Goal: Transaction & Acquisition: Purchase product/service

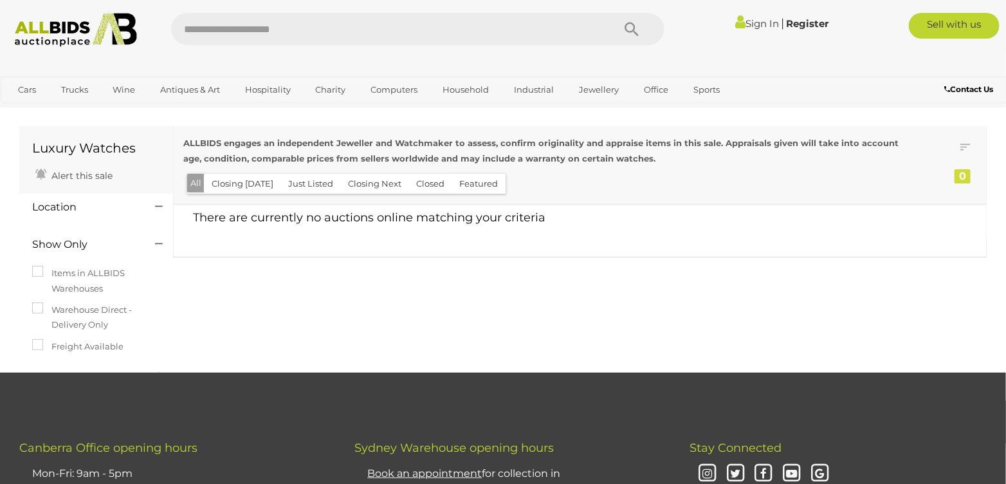
click at [746, 24] on link "Sign In" at bounding box center [757, 23] width 44 height 12
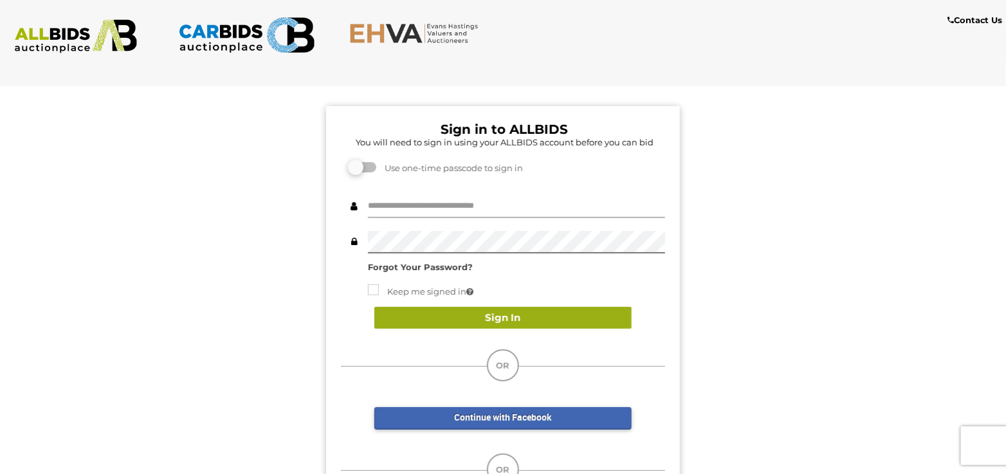
type input "**********"
click at [484, 311] on button "Sign In" at bounding box center [502, 318] width 257 height 23
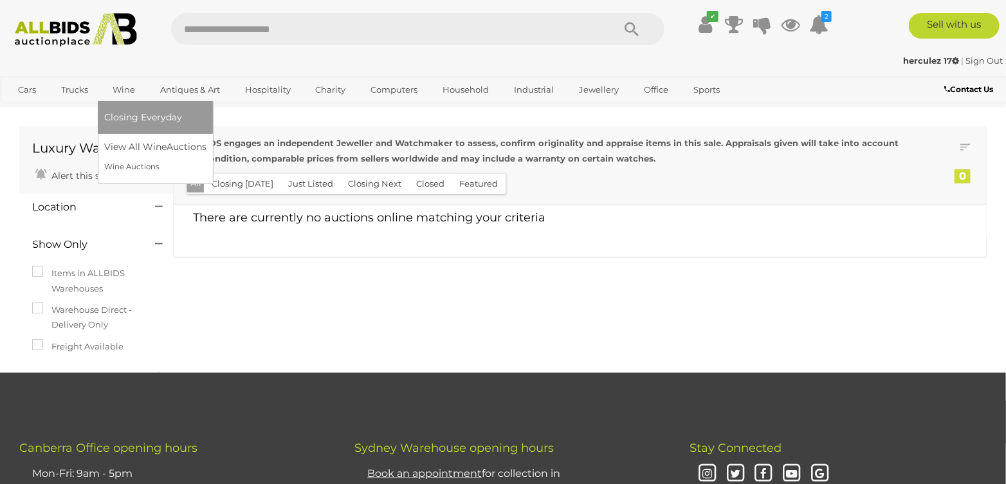
click at [118, 88] on link "Wine" at bounding box center [123, 89] width 39 height 21
click at [141, 147] on link "View All Wine Auctions" at bounding box center [157, 147] width 107 height 20
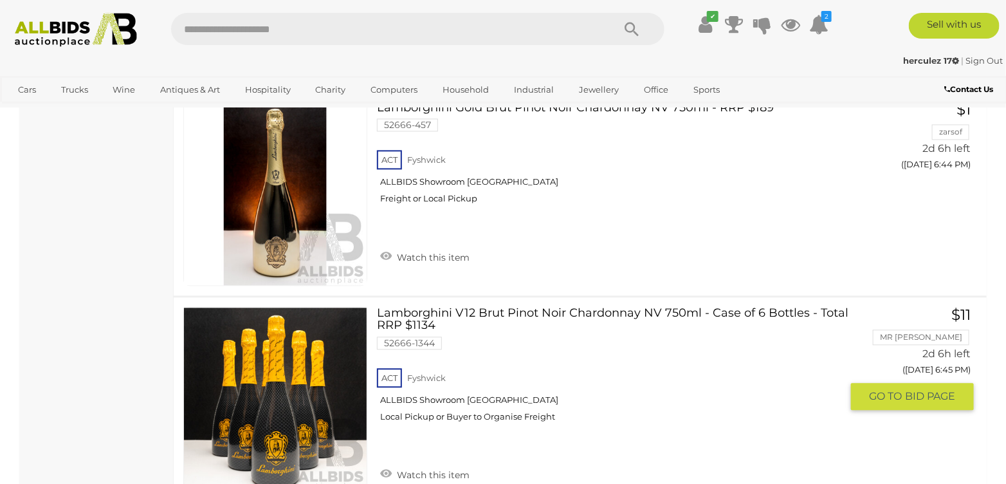
scroll to position [3539, 0]
